Goal: Task Accomplishment & Management: Use online tool/utility

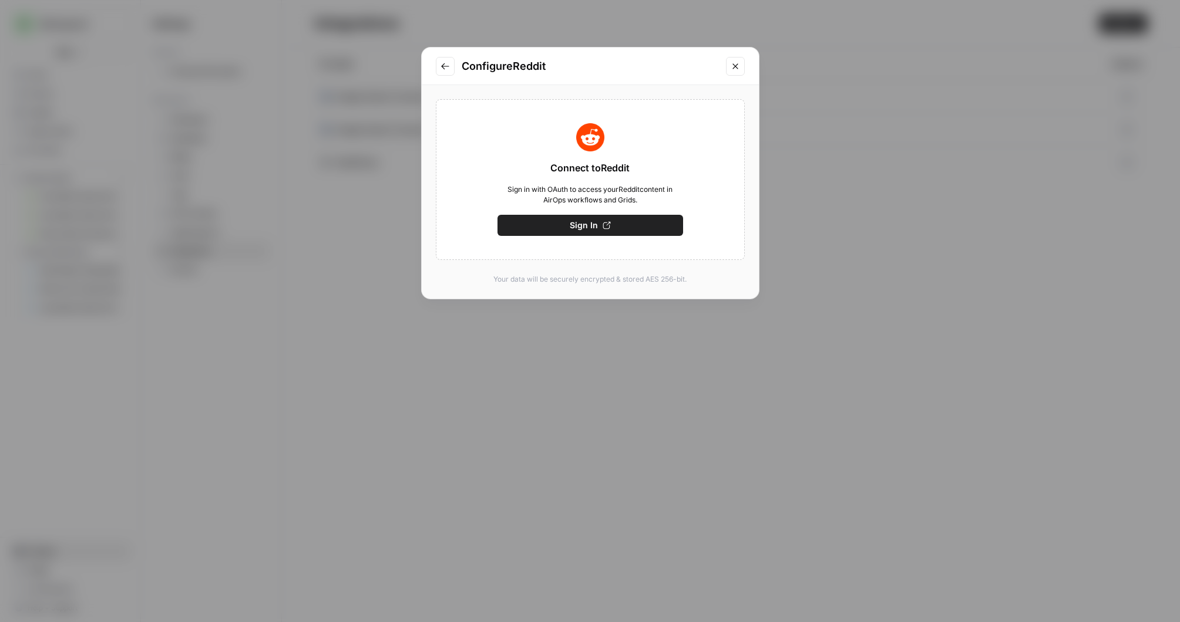
click at [729, 63] on button "Close modal" at bounding box center [735, 66] width 19 height 19
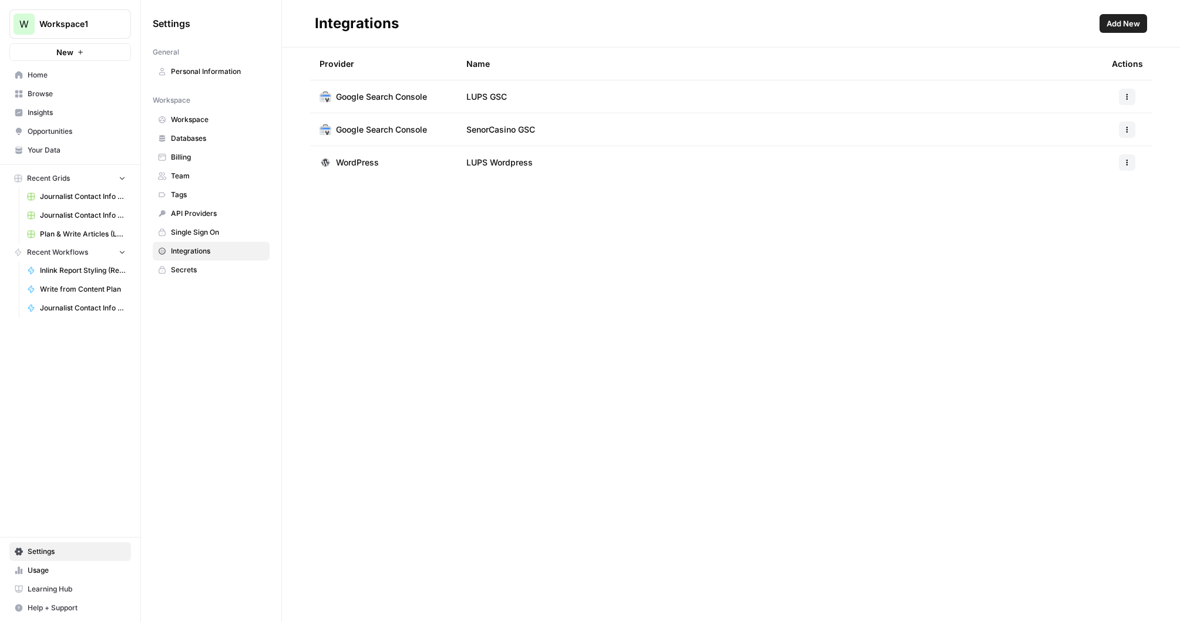
click at [78, 231] on span "Plan & Write Articles (LUSPS)" at bounding box center [83, 234] width 86 height 11
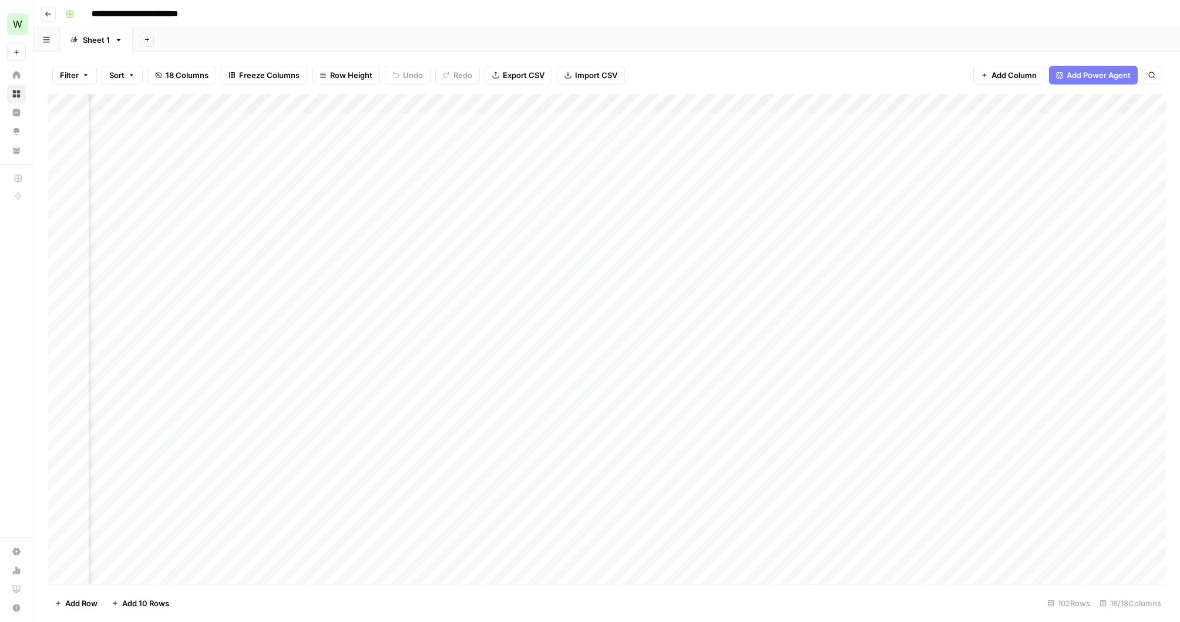
scroll to position [0, 564]
click at [625, 232] on div "Add Column" at bounding box center [607, 339] width 1118 height 490
click at [617, 225] on div "Add Column" at bounding box center [607, 339] width 1118 height 490
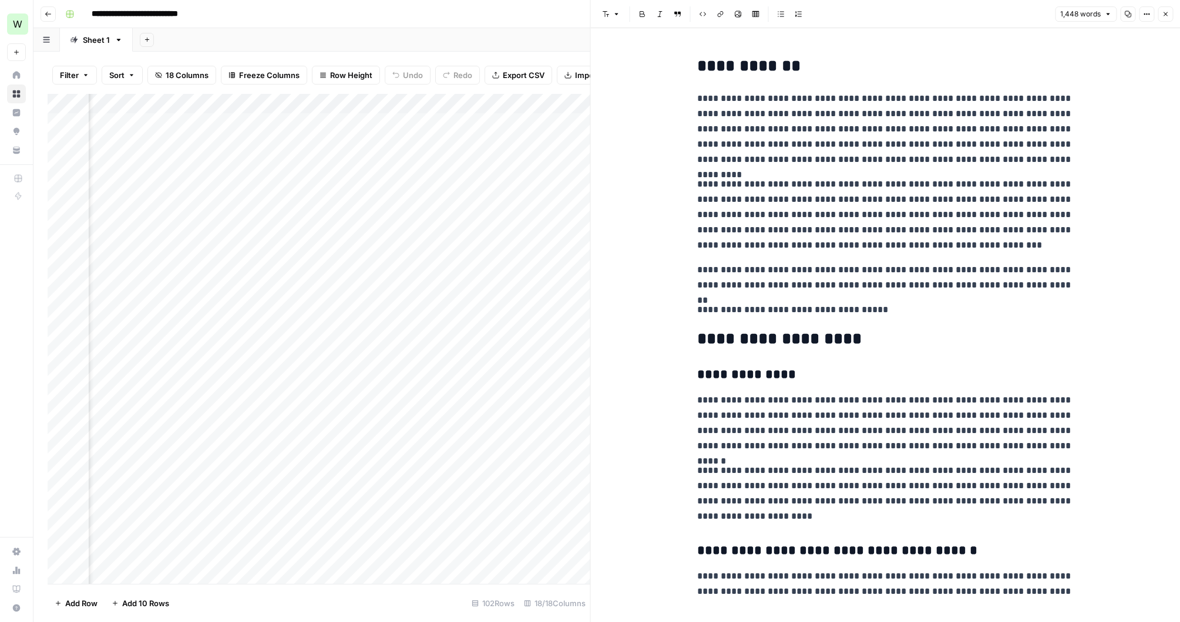
scroll to position [35, 0]
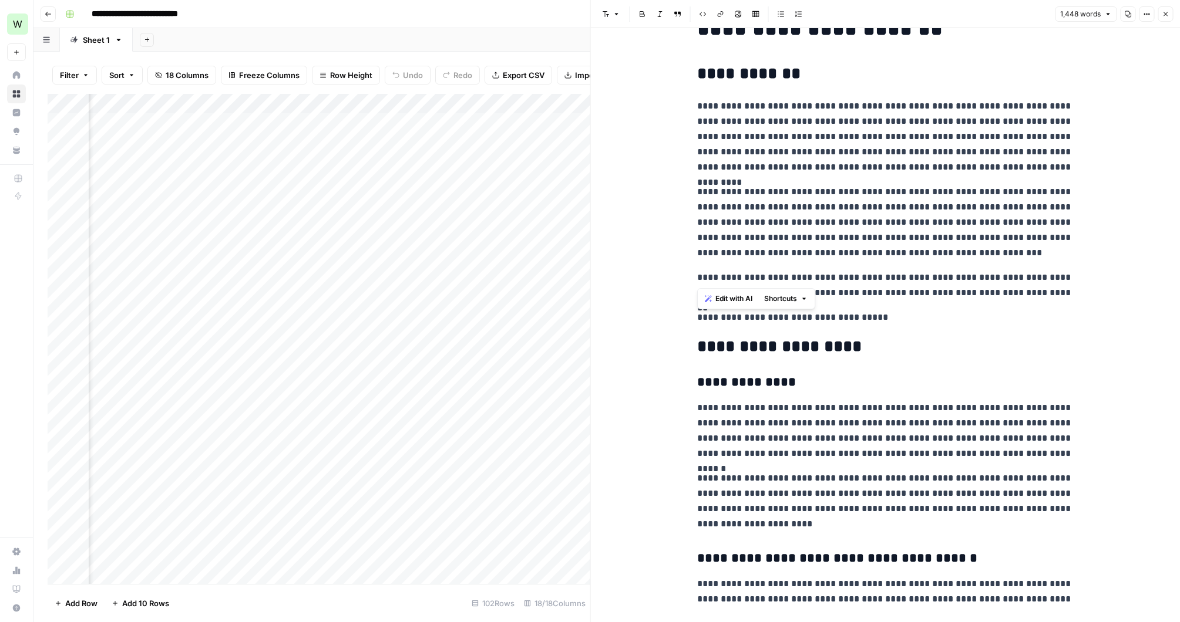
drag, startPoint x: 696, startPoint y: 107, endPoint x: 870, endPoint y: 285, distance: 248.8
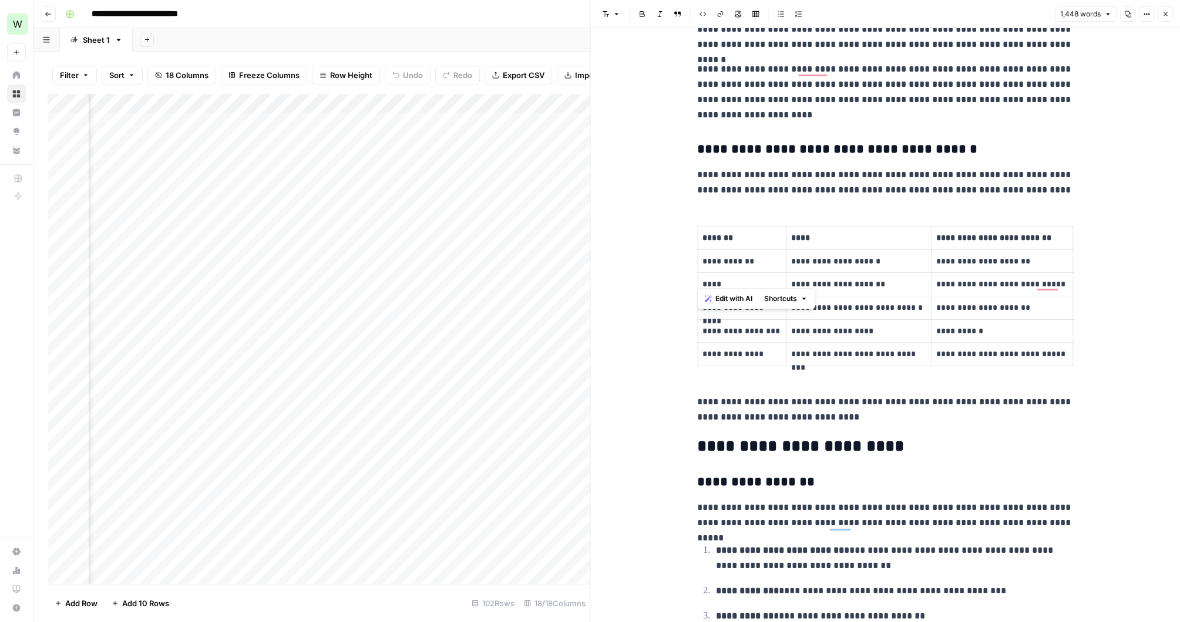
scroll to position [548, 0]
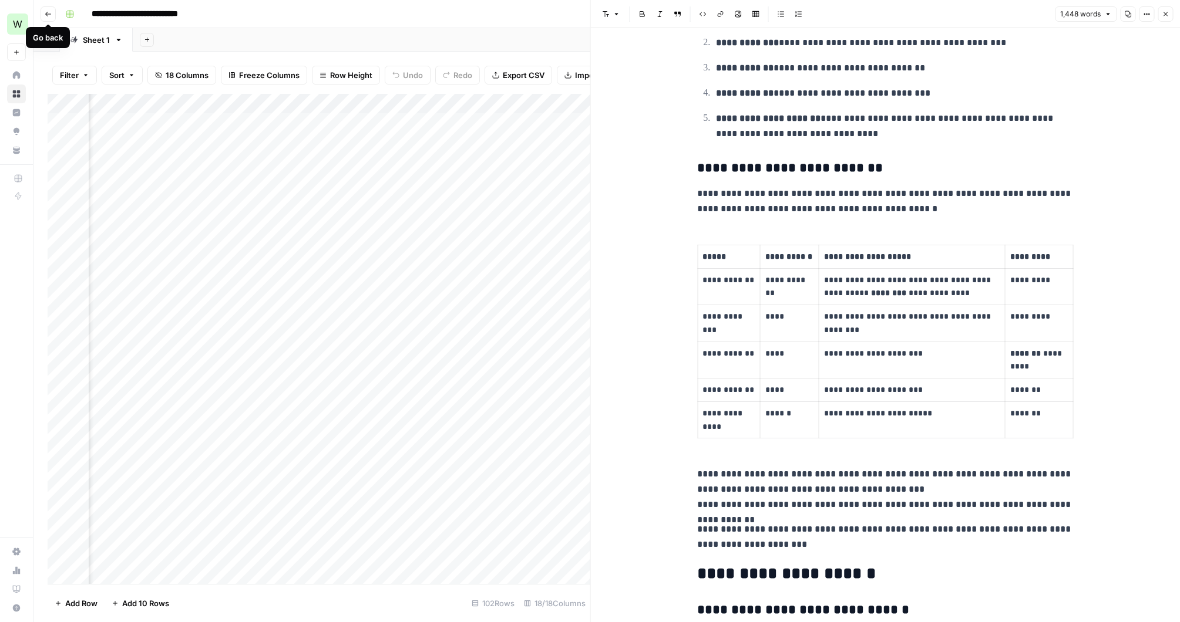
click at [49, 15] on icon "button" at bounding box center [48, 14] width 7 height 7
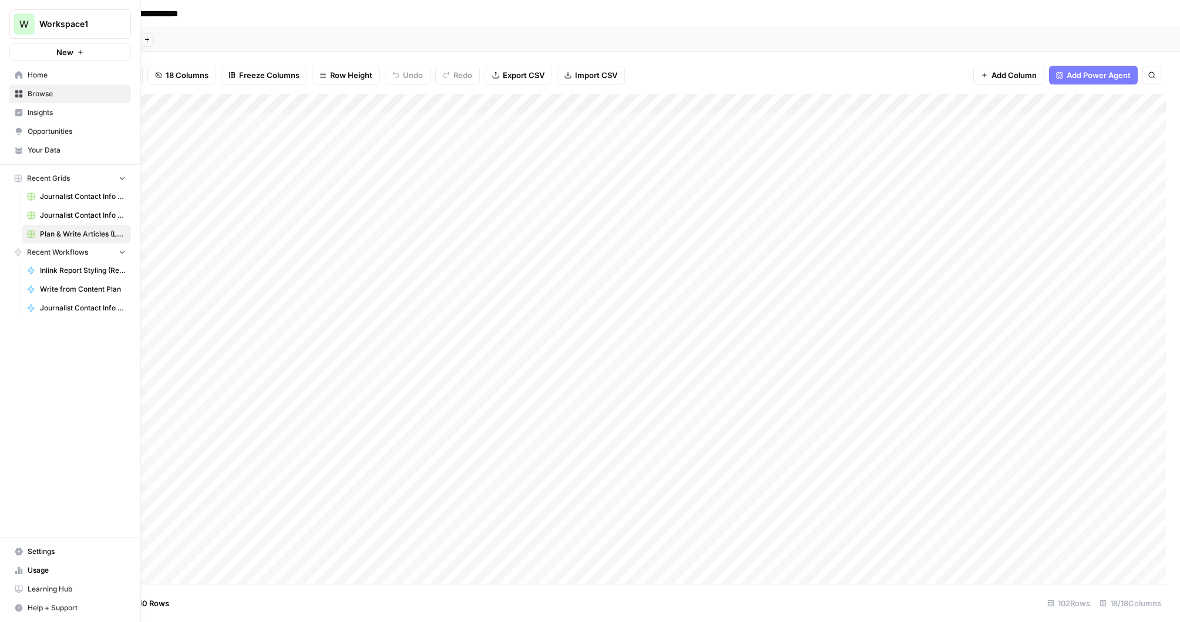
click at [43, 556] on span "Settings" at bounding box center [77, 552] width 98 height 11
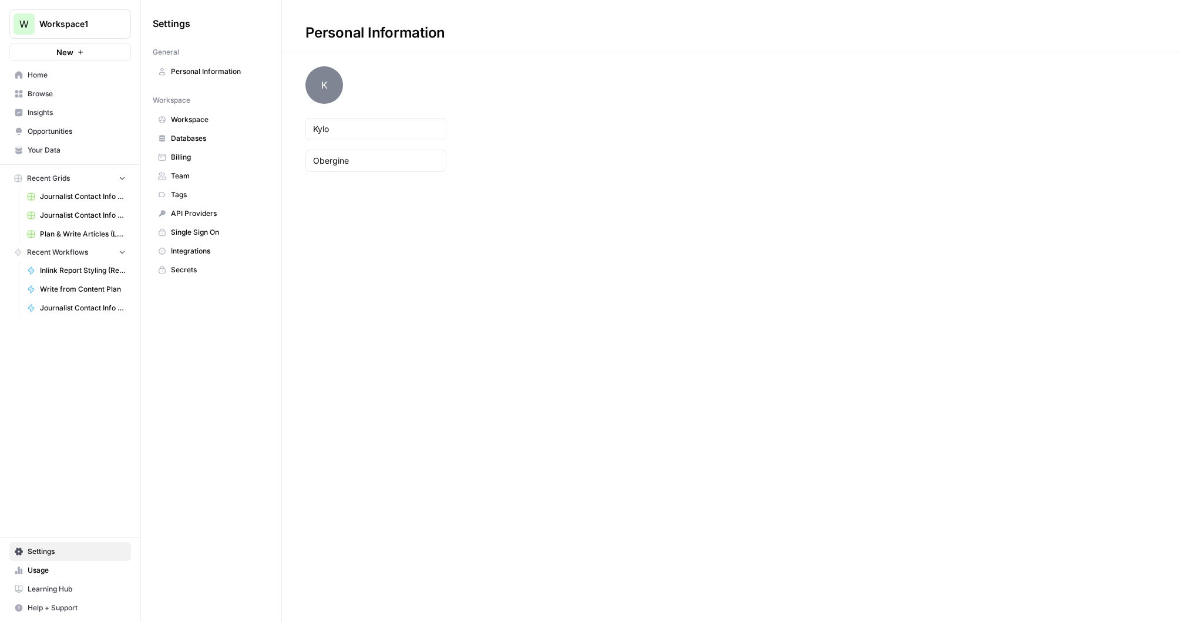
click at [192, 251] on span "Integrations" at bounding box center [217, 251] width 93 height 11
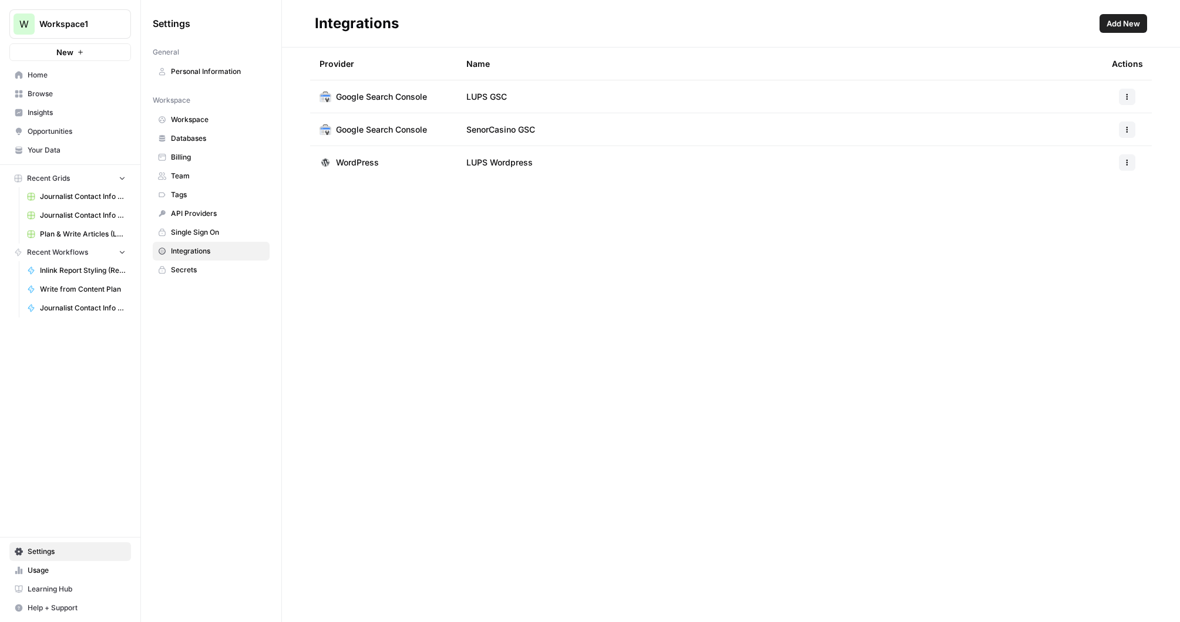
click at [1128, 29] on span "Add New" at bounding box center [1122, 24] width 33 height 12
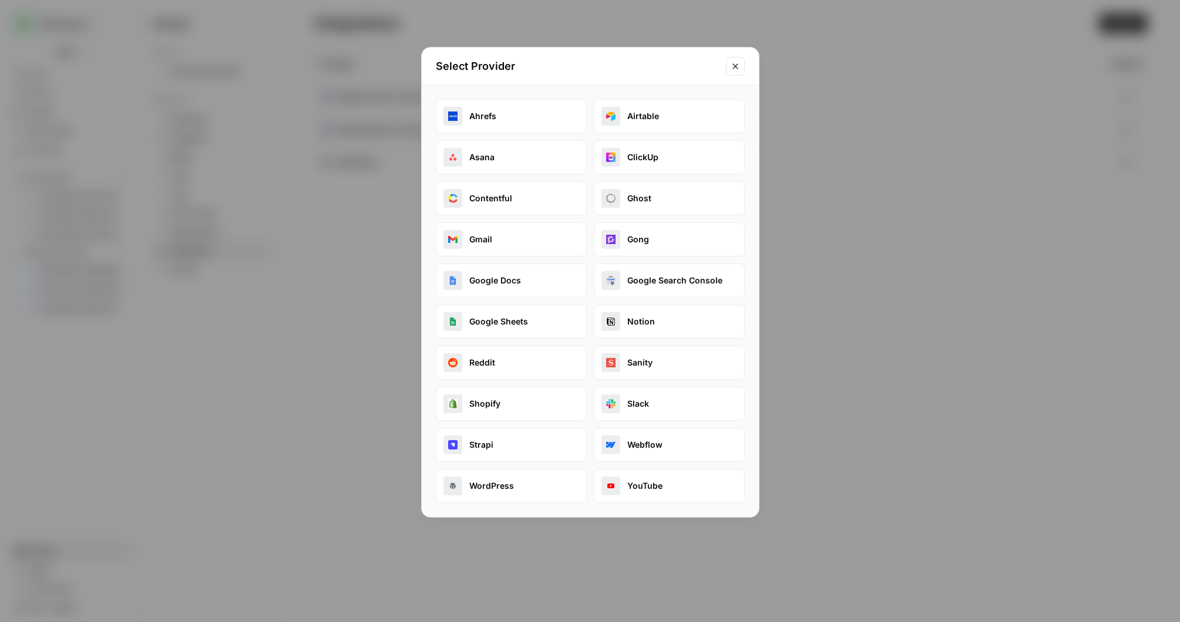
click at [513, 372] on button "Reddit" at bounding box center [511, 363] width 151 height 34
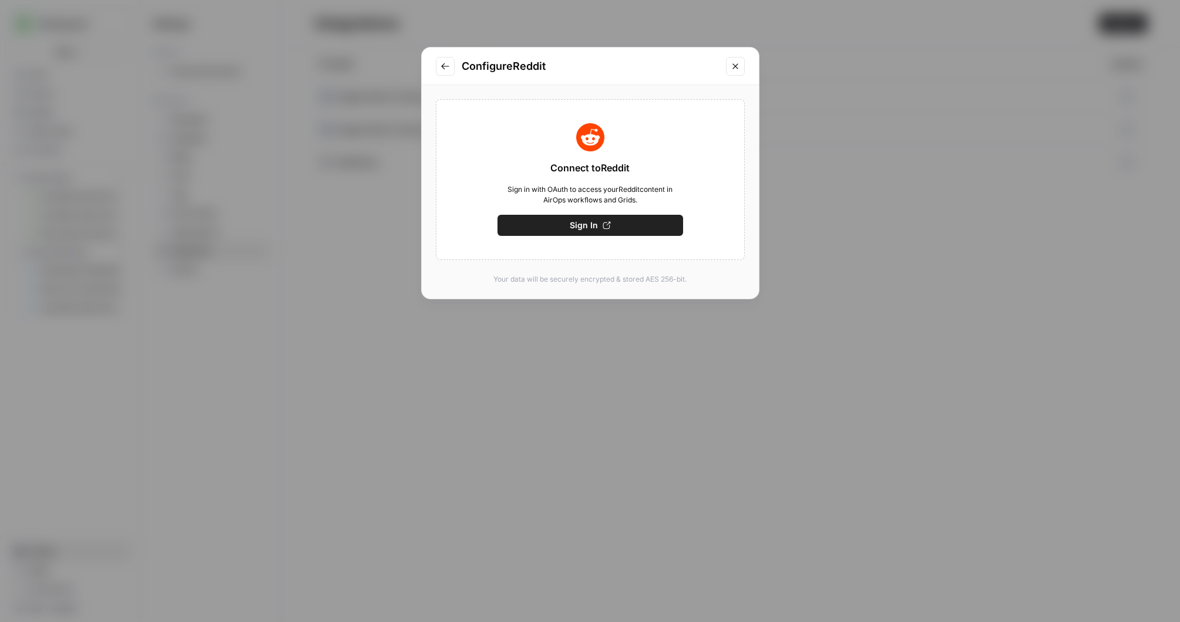
click at [594, 225] on span "Sign In" at bounding box center [584, 226] width 28 height 12
